Goal: Task Accomplishment & Management: Manage account settings

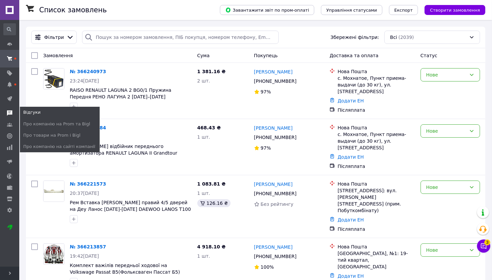
click at [11, 112] on use at bounding box center [9, 112] width 5 height 5
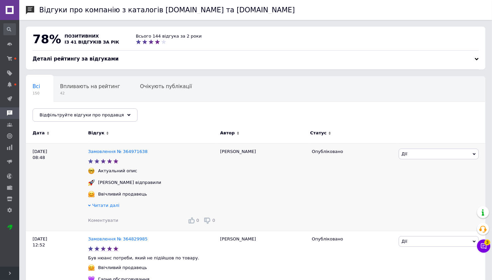
scroll to position [8, 0]
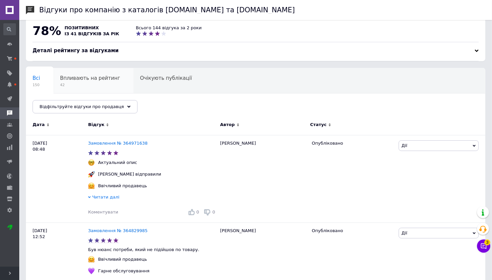
click at [75, 81] on div "Впливають на рейтинг 42" at bounding box center [94, 80] width 80 height 25
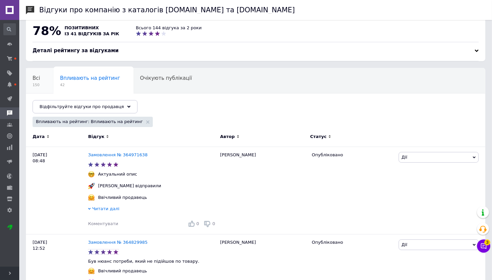
click at [42, 78] on div "Всі 150" at bounding box center [40, 80] width 28 height 25
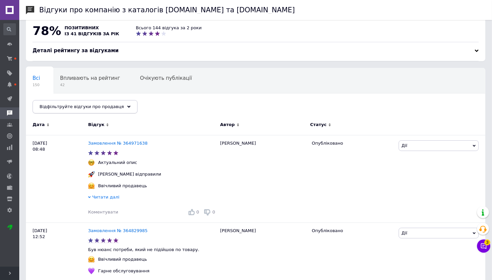
click at [122, 103] on div "Відфільтруйте відгуки про продавця" at bounding box center [85, 106] width 105 height 13
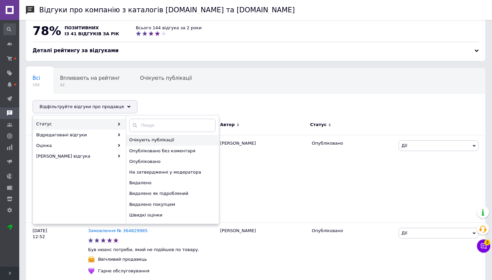
click at [162, 141] on span "Очікують публікації" at bounding box center [171, 140] width 85 height 6
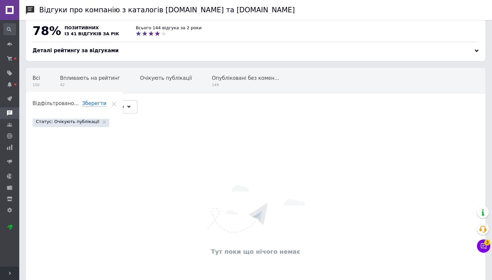
click at [96, 118] on div "Статус: Очікують публікації" at bounding box center [71, 122] width 77 height 10
click at [96, 119] on div "Статус: Очікують публікації" at bounding box center [71, 122] width 77 height 10
click at [103, 120] on use at bounding box center [104, 121] width 3 height 3
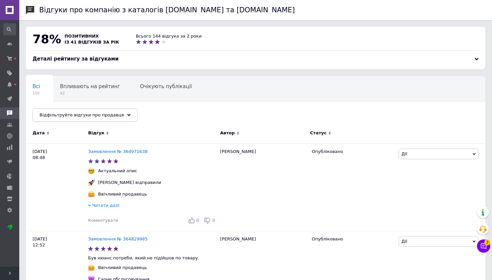
click at [73, 113] on span "Відфільтруйте відгуки про продавця" at bounding box center [82, 114] width 84 height 5
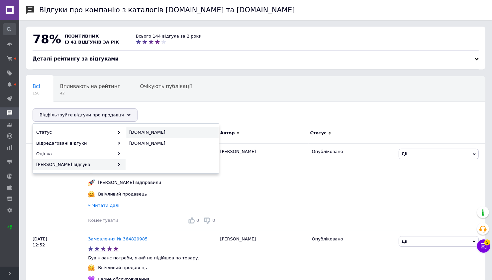
click at [137, 134] on span "[DOMAIN_NAME]" at bounding box center [171, 132] width 85 height 6
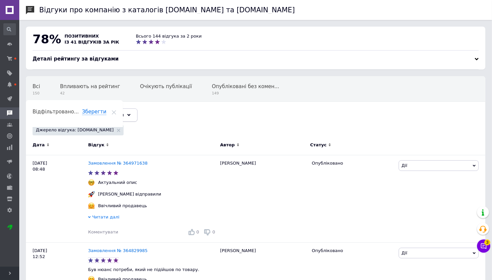
click at [123, 112] on div "Відфільтруйте відгуки про продавця" at bounding box center [85, 114] width 105 height 13
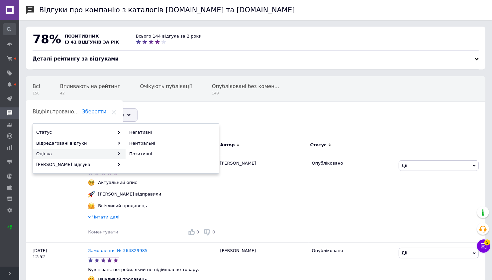
click at [99, 152] on div "Оцінка" at bounding box center [79, 154] width 92 height 11
click at [146, 132] on span "Негативні" at bounding box center [171, 132] width 85 height 6
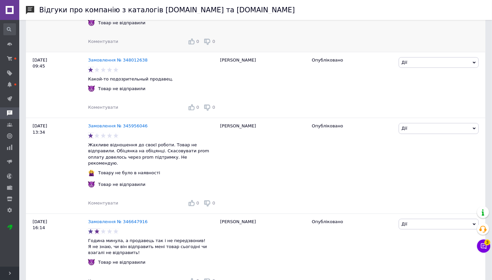
scroll to position [226, 0]
click at [474, 61] on icon at bounding box center [474, 62] width 3 height 3
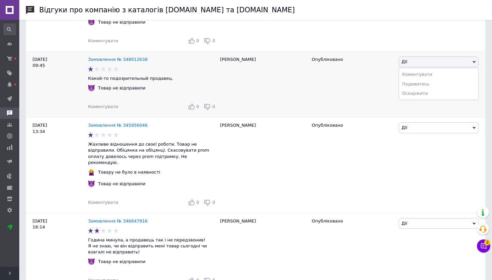
click at [269, 95] on div "[PERSON_NAME]" at bounding box center [263, 85] width 92 height 66
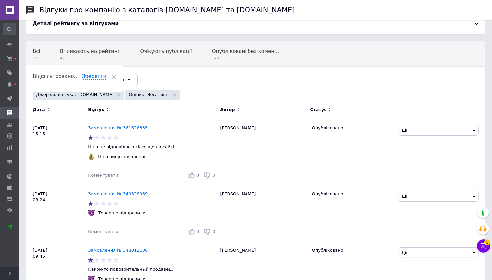
scroll to position [0, 0]
